Goal: Transaction & Acquisition: Purchase product/service

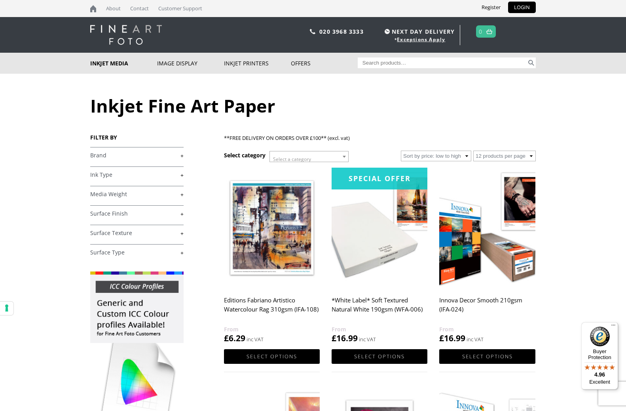
click at [180, 155] on link "+" at bounding box center [136, 156] width 93 height 8
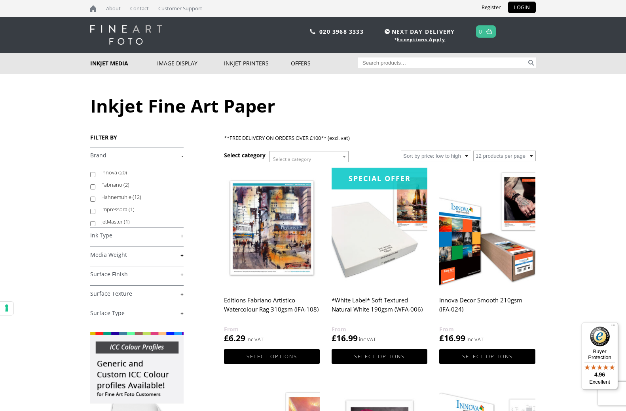
click at [92, 173] on input "Innova (20)" at bounding box center [92, 174] width 5 height 5
checkbox input "true"
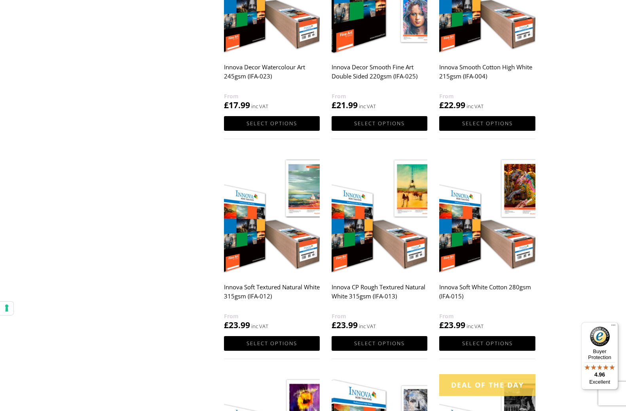
scroll to position [409, 0]
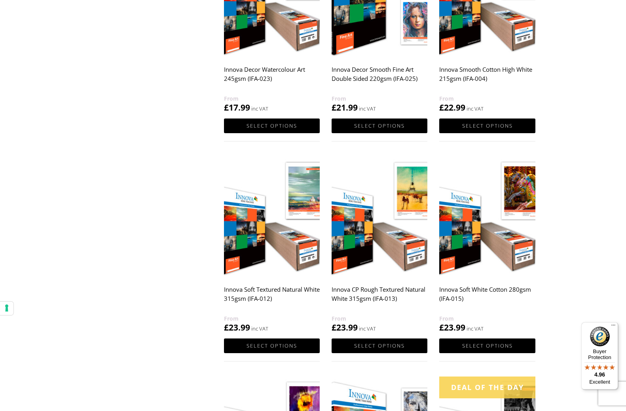
click at [463, 233] on img at bounding box center [488, 217] width 96 height 120
